Goal: Task Accomplishment & Management: Manage account settings

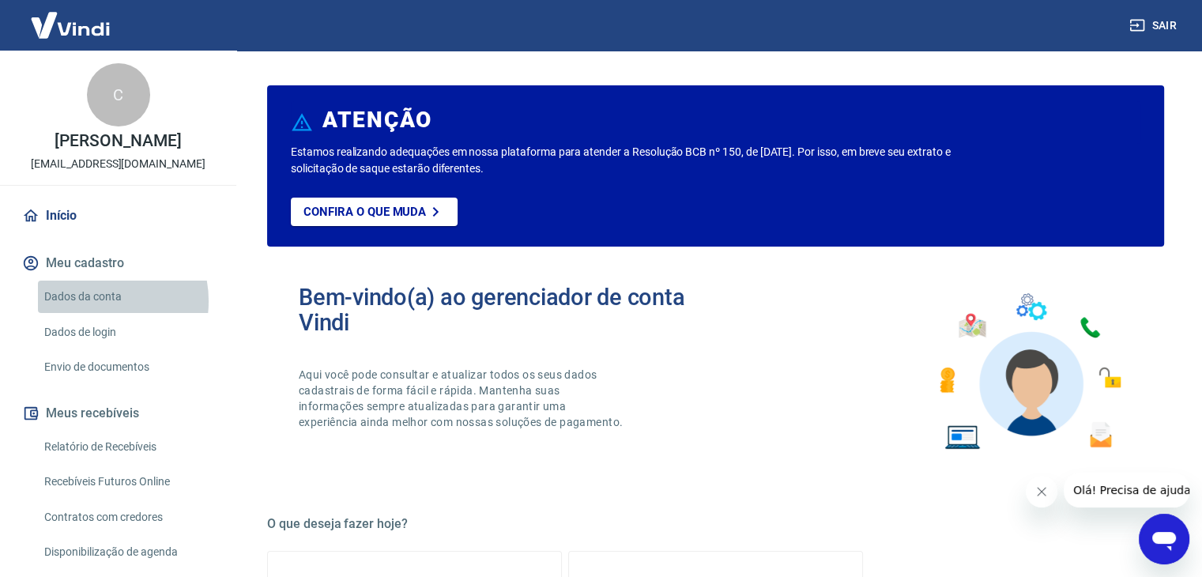
click at [94, 301] on link "Dados da conta" at bounding box center [127, 296] width 179 height 32
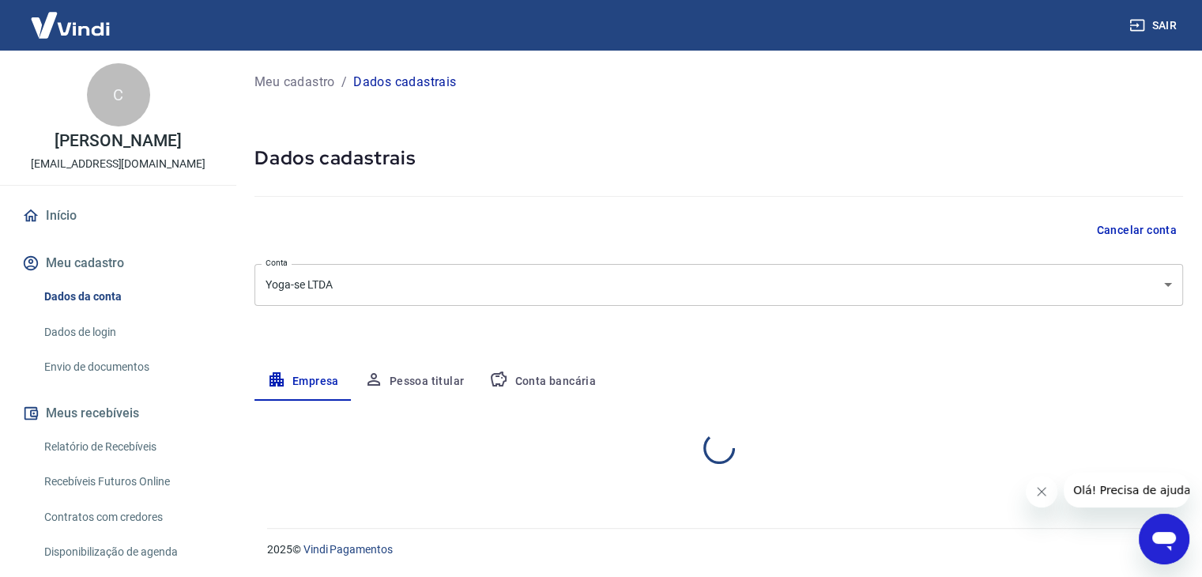
select select "SC"
select select "business"
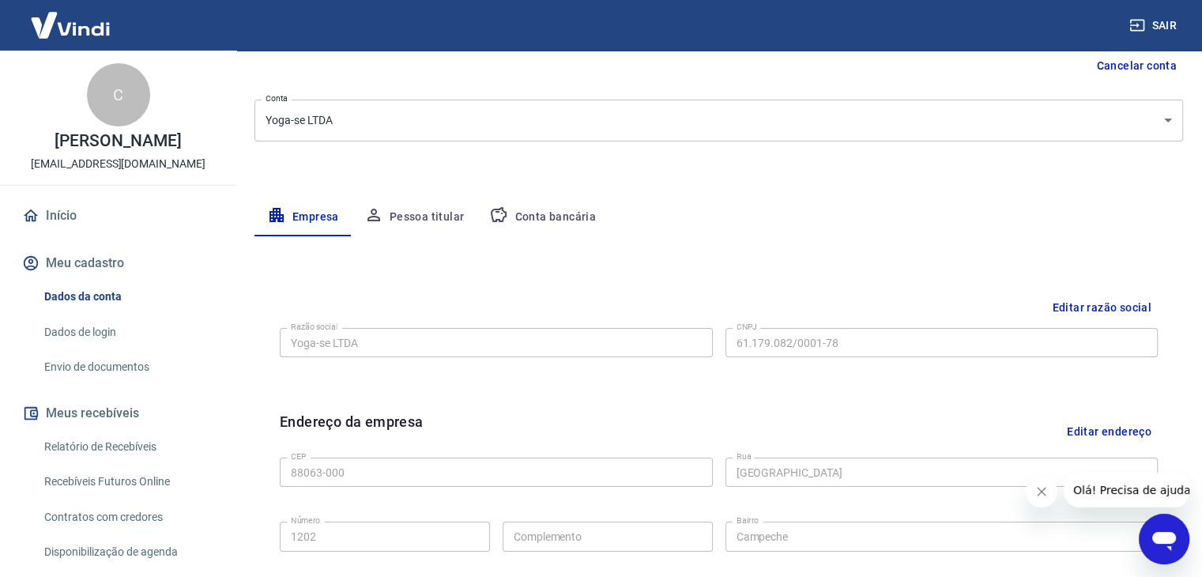
scroll to position [173, 0]
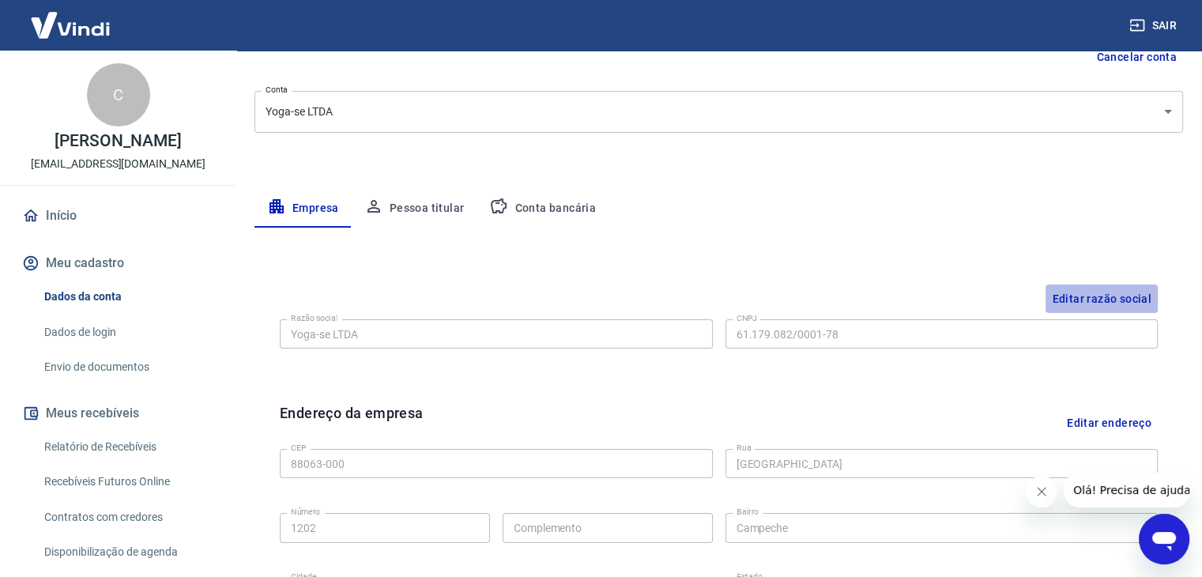
click at [1119, 295] on button "Editar razão social" at bounding box center [1101, 298] width 112 height 29
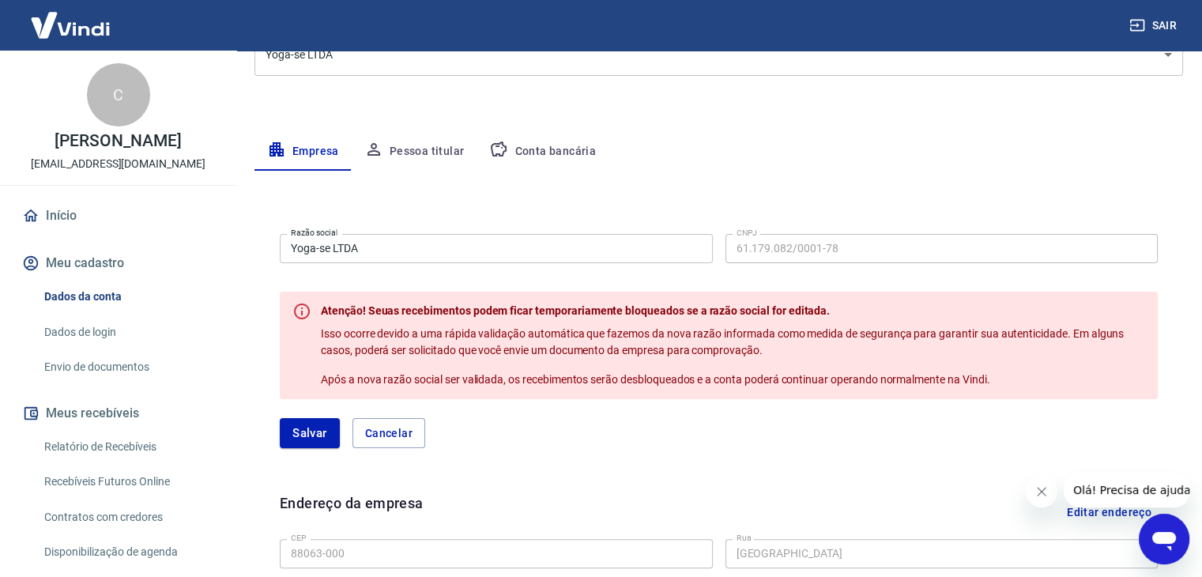
scroll to position [0, 0]
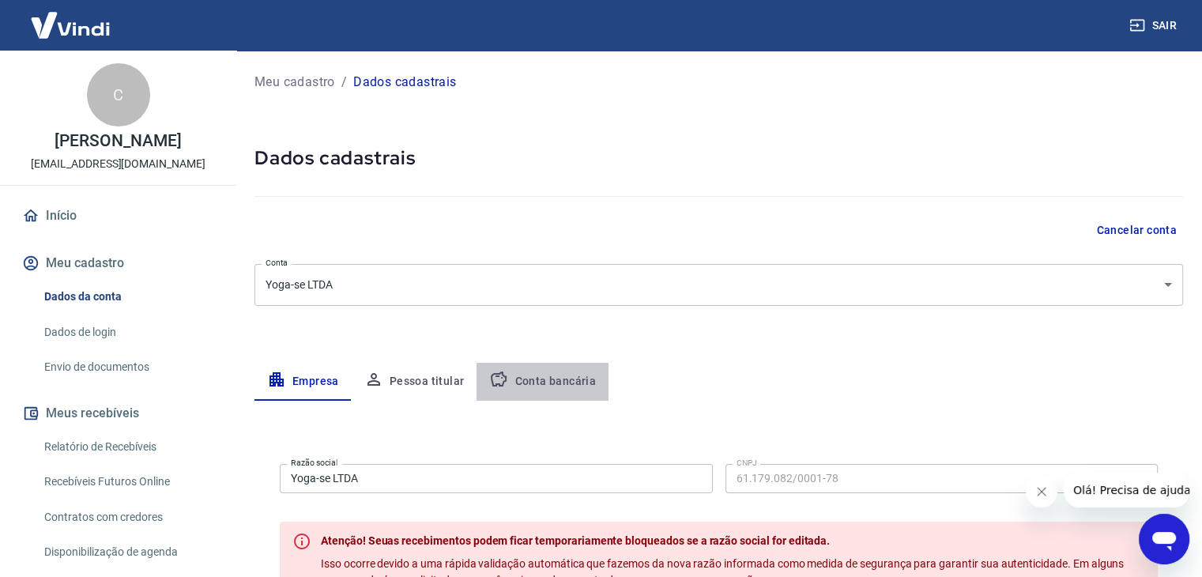
click at [550, 379] on button "Conta bancária" at bounding box center [542, 382] width 132 height 38
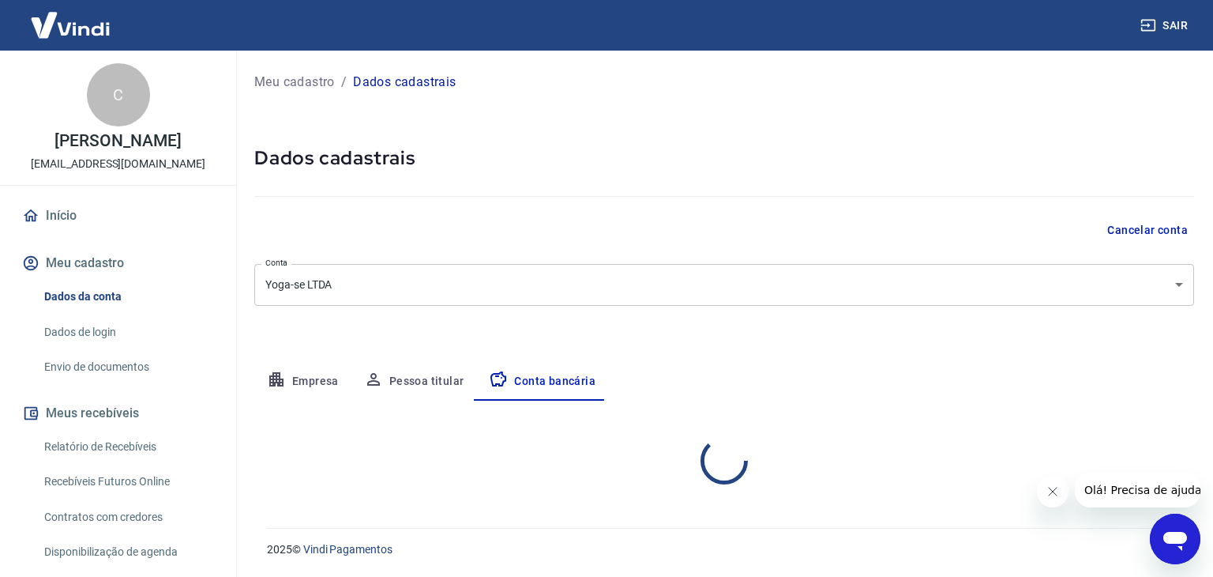
select select "1"
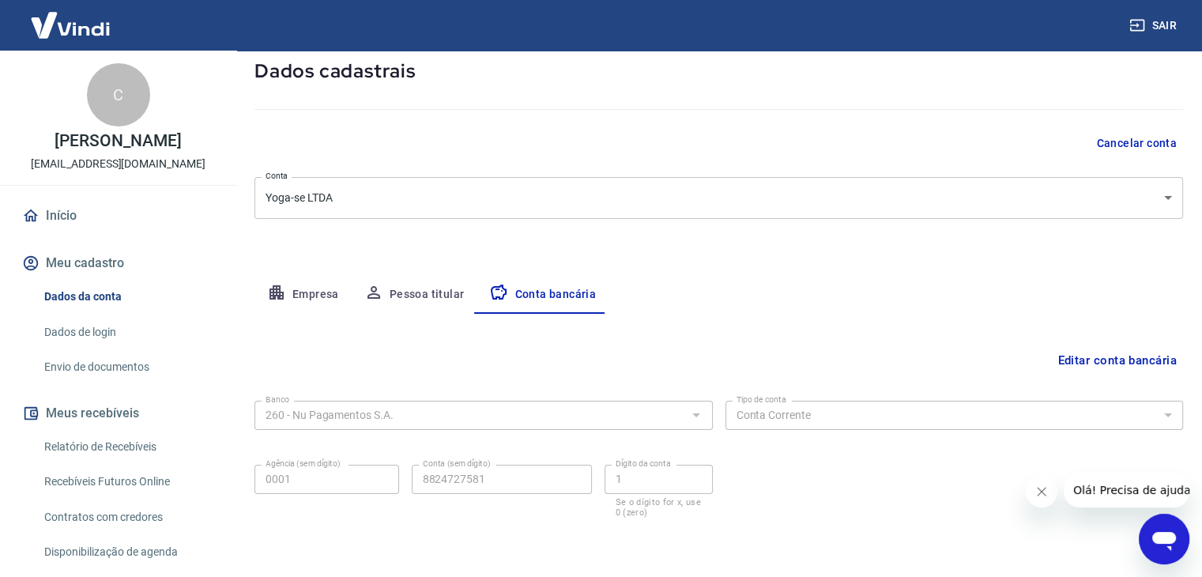
scroll to position [142, 0]
